Goal: Check status: Check status

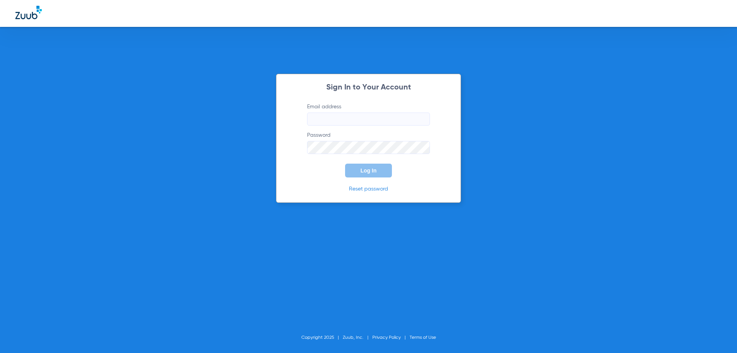
type input "[EMAIL_ADDRESS][DOMAIN_NAME]"
click at [371, 172] on span "Log In" at bounding box center [368, 170] width 16 height 6
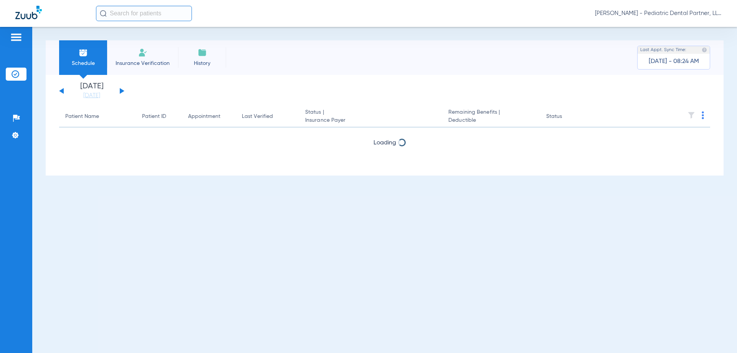
click at [122, 90] on button at bounding box center [122, 91] width 5 height 6
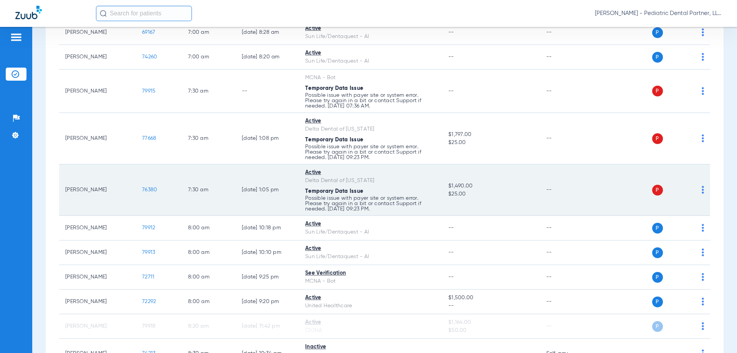
scroll to position [192, 0]
